Goal: Information Seeking & Learning: Learn about a topic

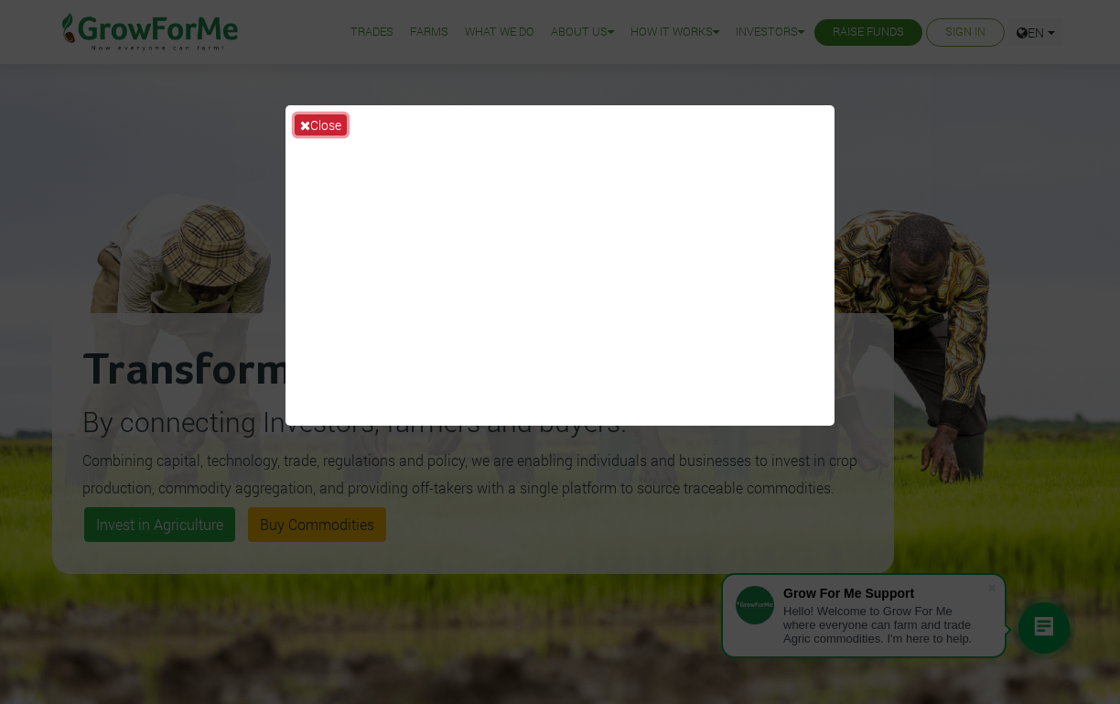
click at [303, 124] on icon at bounding box center [305, 125] width 10 height 13
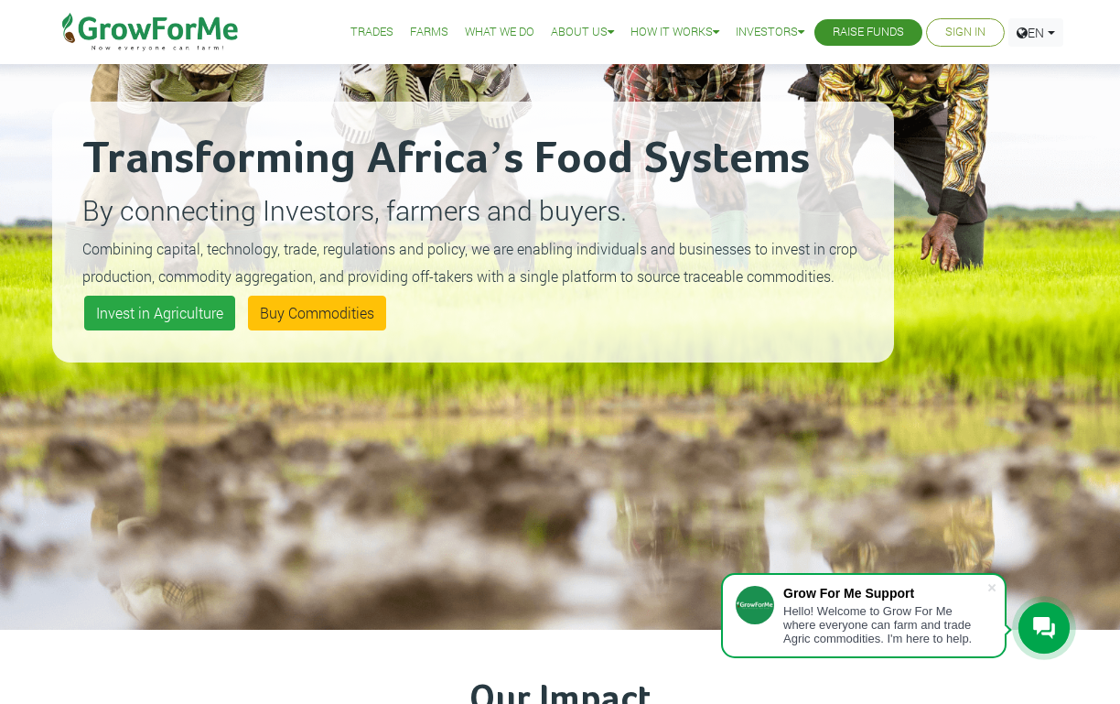
scroll to position [214, 0]
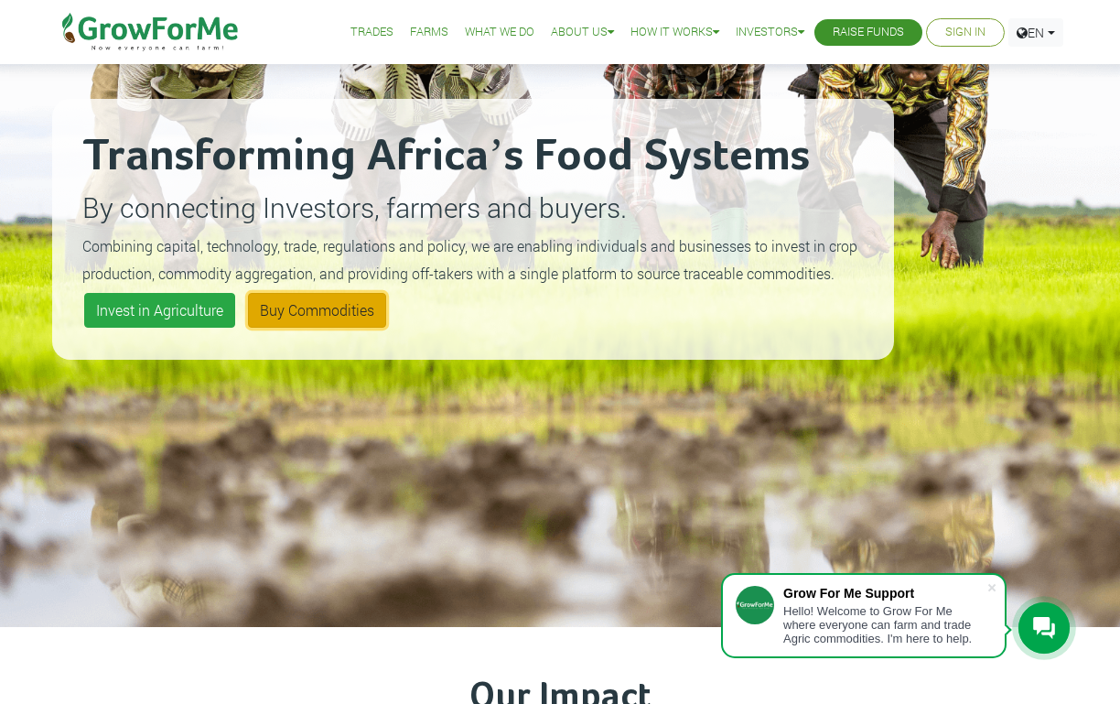
click at [303, 311] on link "Buy Commodities" at bounding box center [317, 310] width 138 height 35
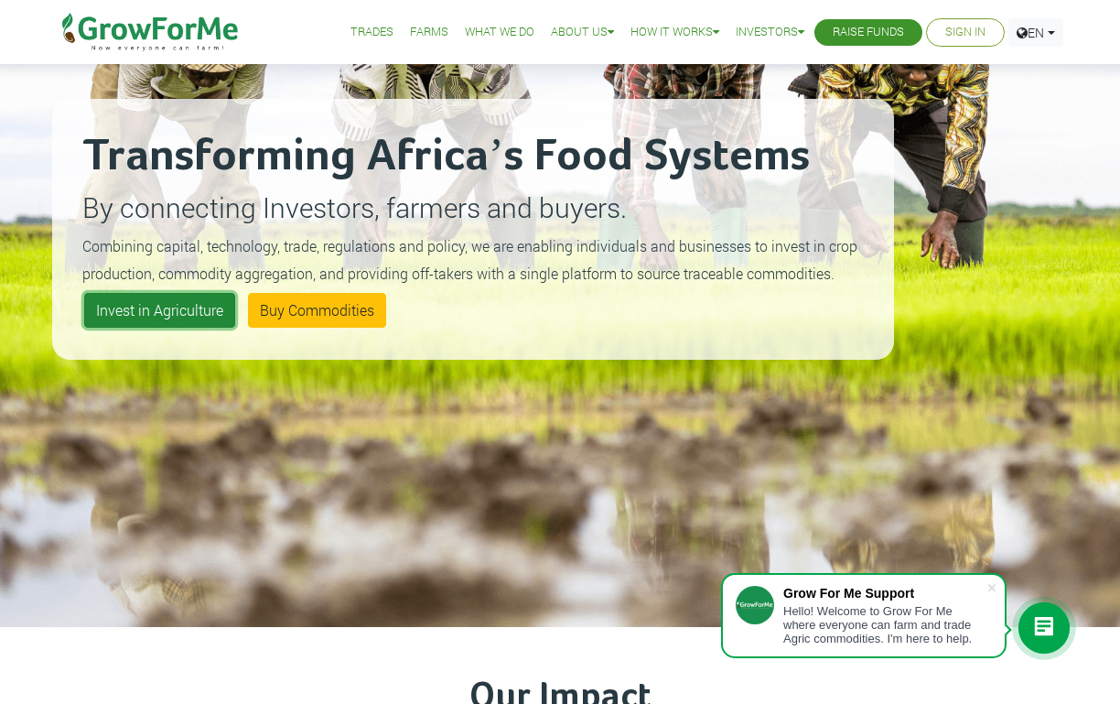
click at [141, 304] on link "Invest in Agriculture" at bounding box center [159, 310] width 151 height 35
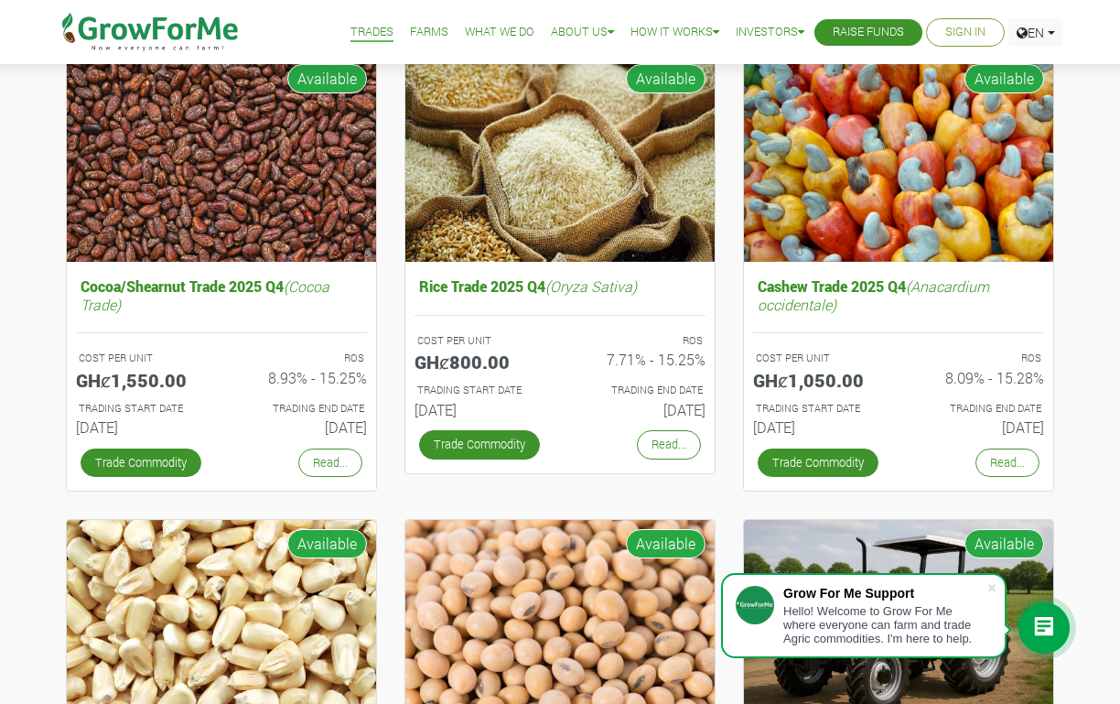
scroll to position [212, 0]
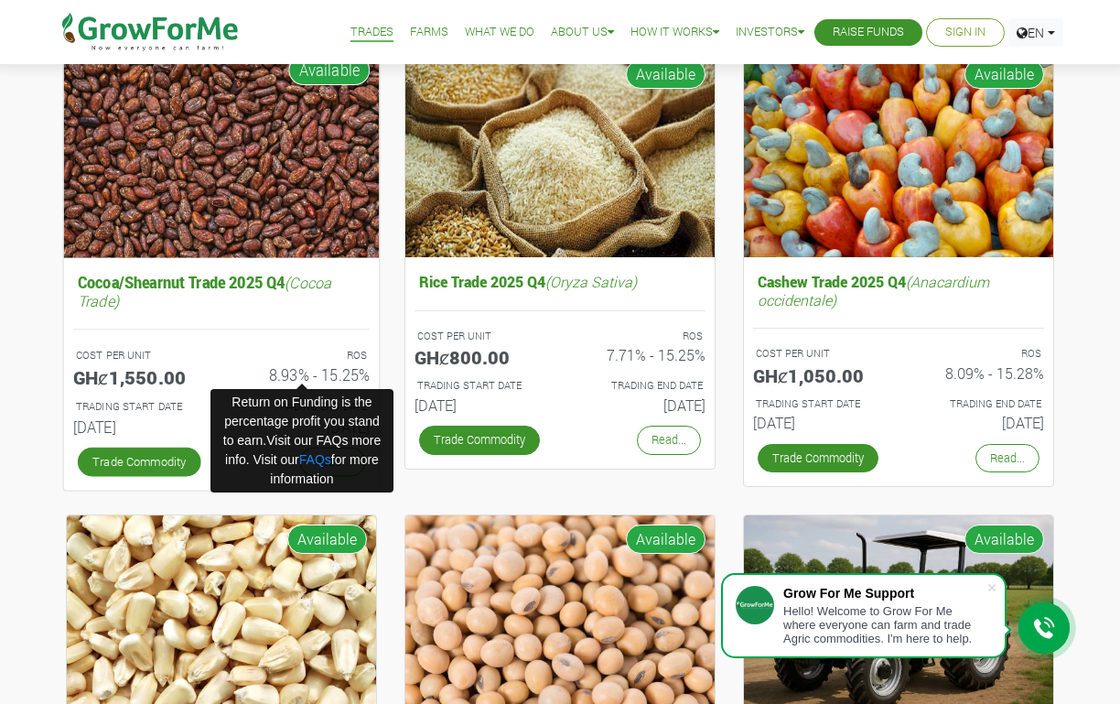
click at [342, 374] on h6 "8.93% - 15.25%" at bounding box center [302, 375] width 134 height 18
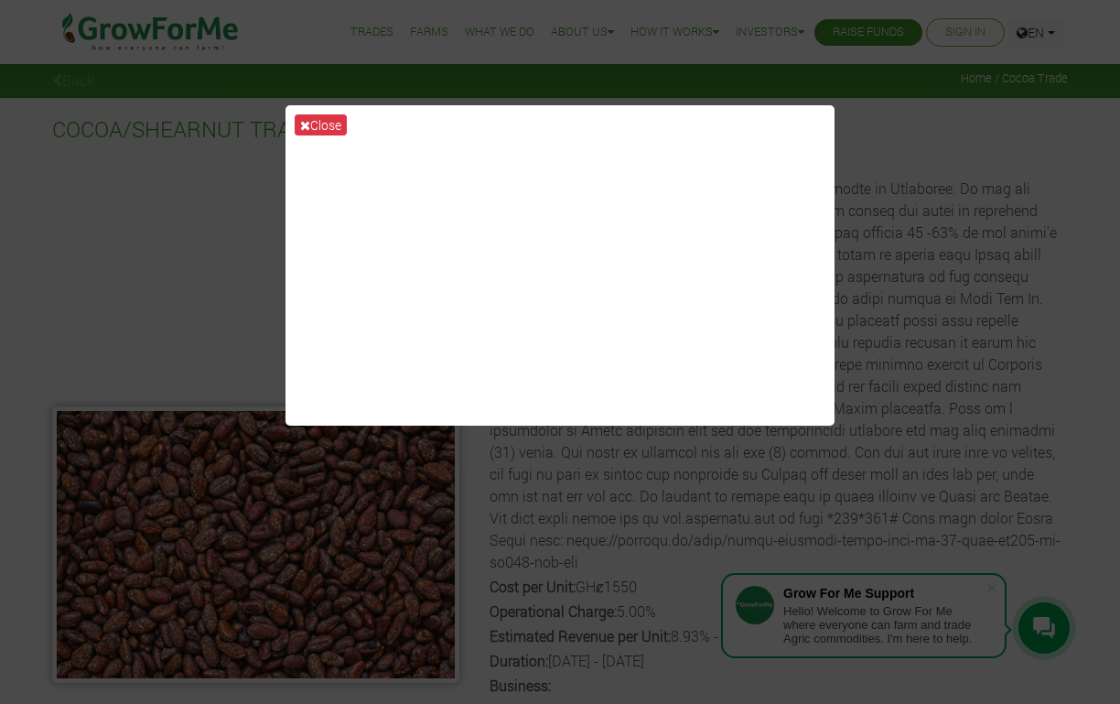
click at [889, 143] on div "Close" at bounding box center [560, 352] width 1120 height 704
click at [307, 124] on icon at bounding box center [305, 125] width 10 height 13
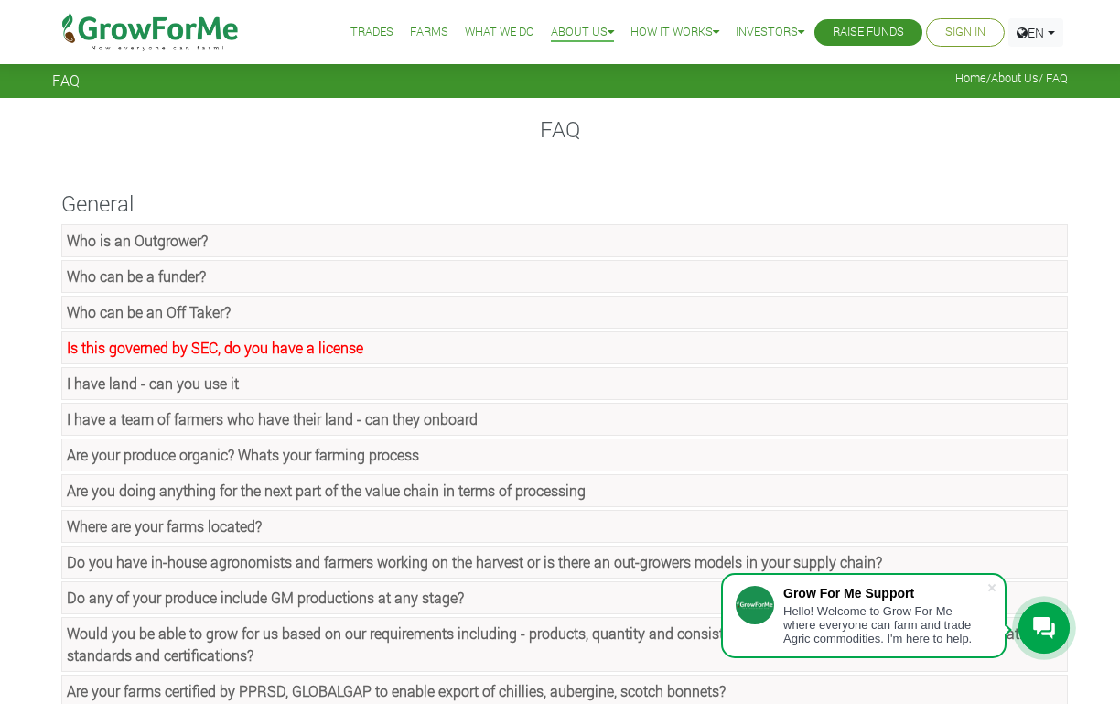
click at [212, 350] on strong "Is this governed by SEC, do you have a license" at bounding box center [215, 347] width 296 height 19
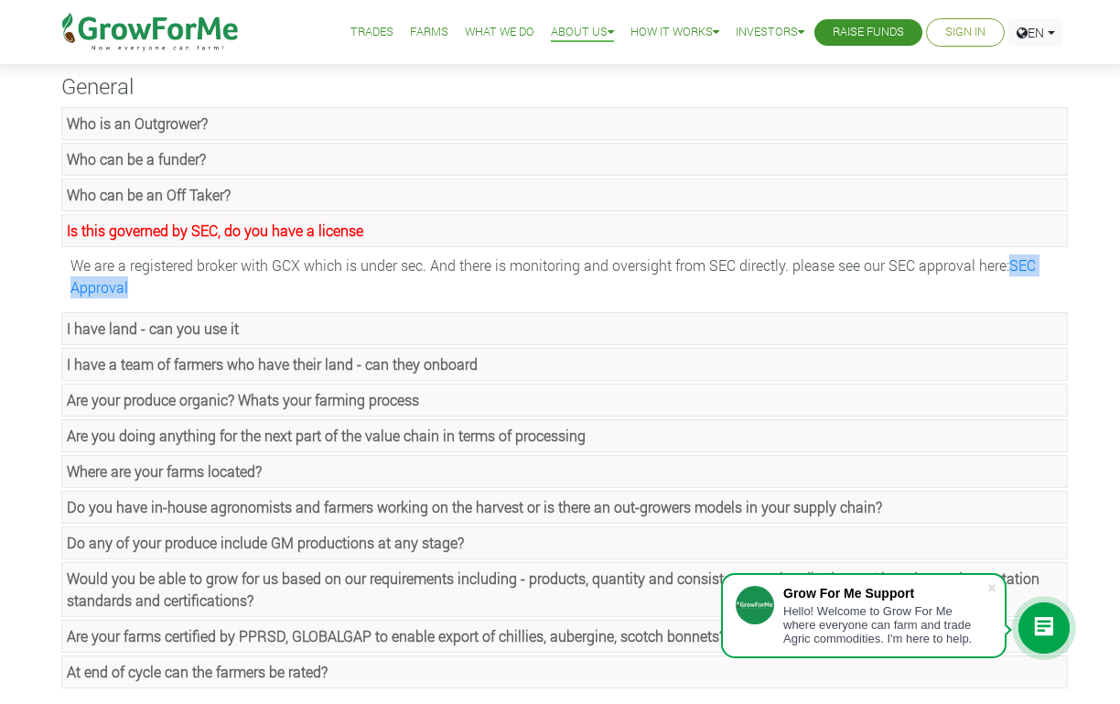
scroll to position [121, 0]
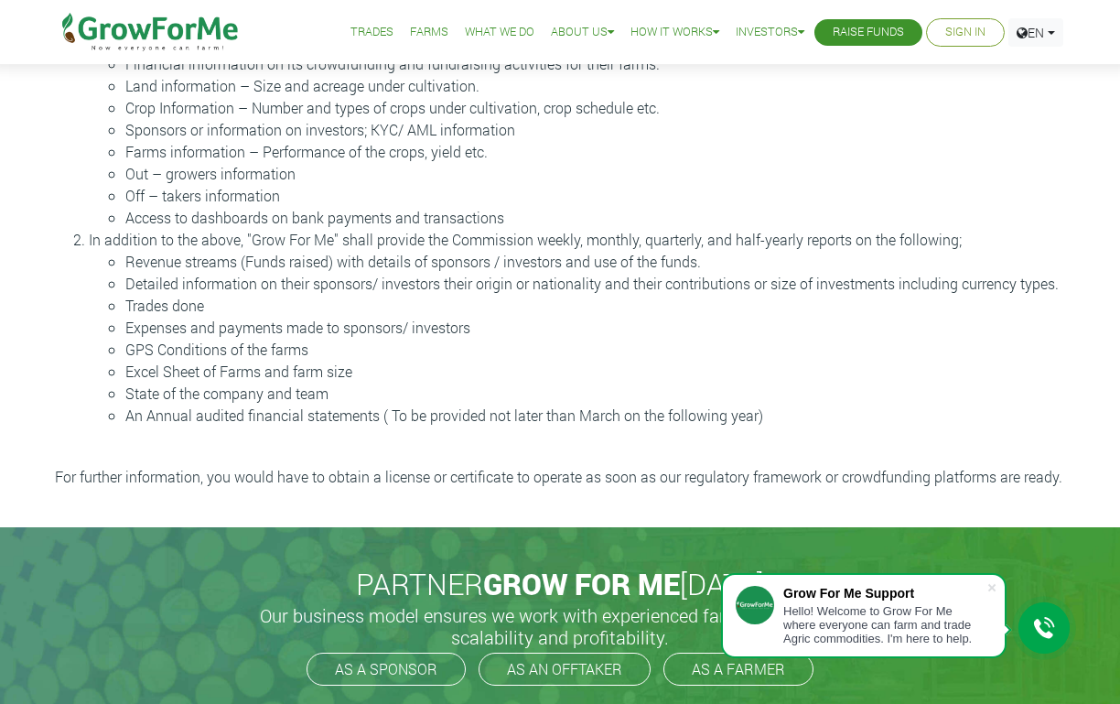
scroll to position [680, 0]
